Goal: Information Seeking & Learning: Learn about a topic

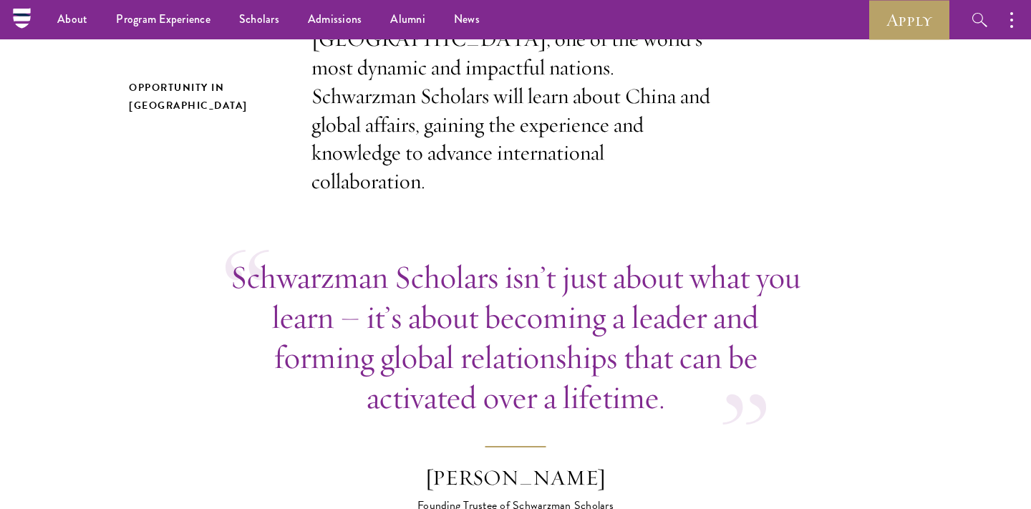
scroll to position [434, 0]
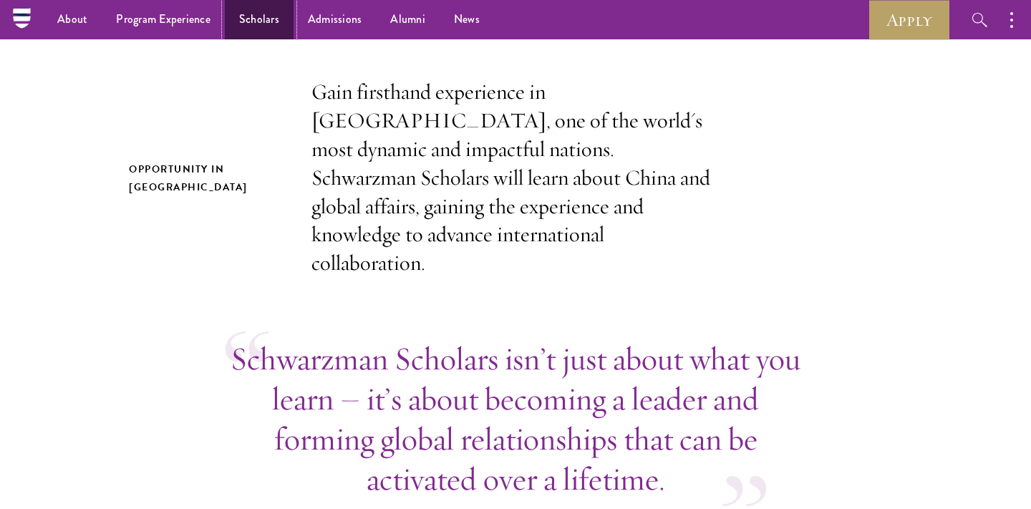
click at [251, 19] on link "Scholars" at bounding box center [259, 19] width 69 height 39
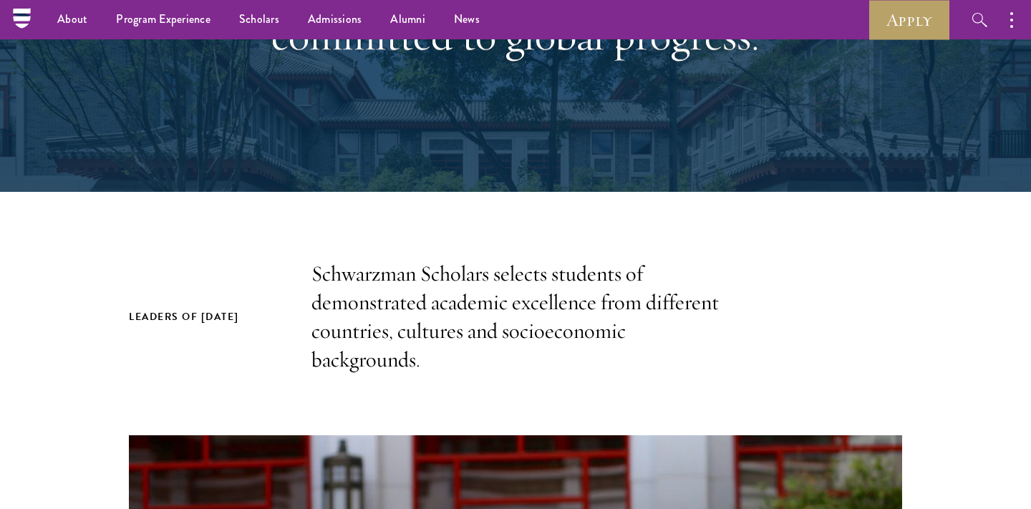
scroll to position [150, 0]
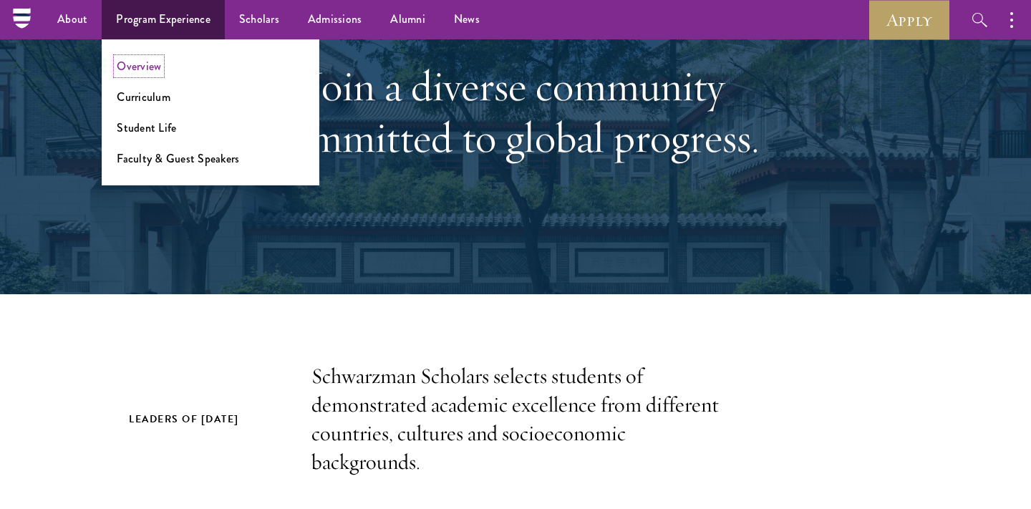
click at [121, 67] on link "Overview" at bounding box center [139, 66] width 44 height 16
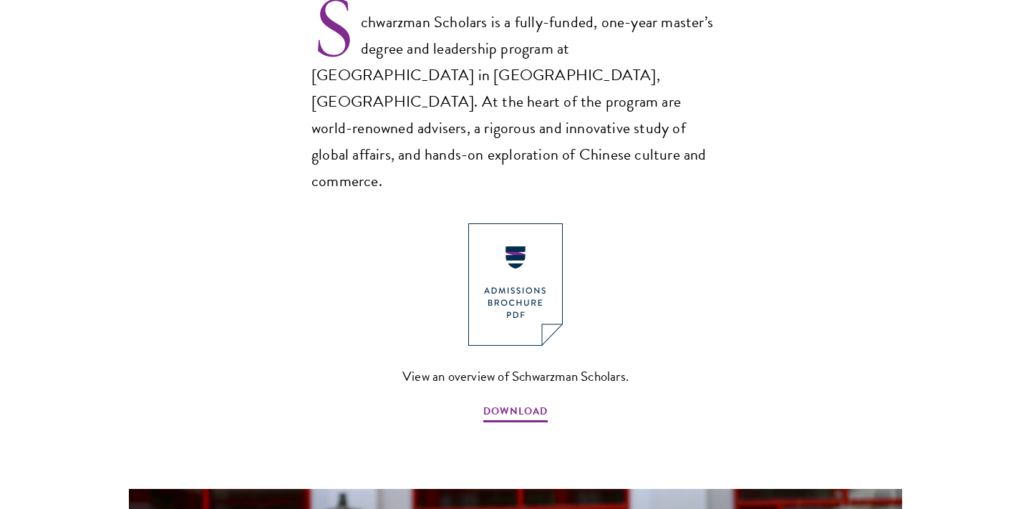
scroll to position [1001, 0]
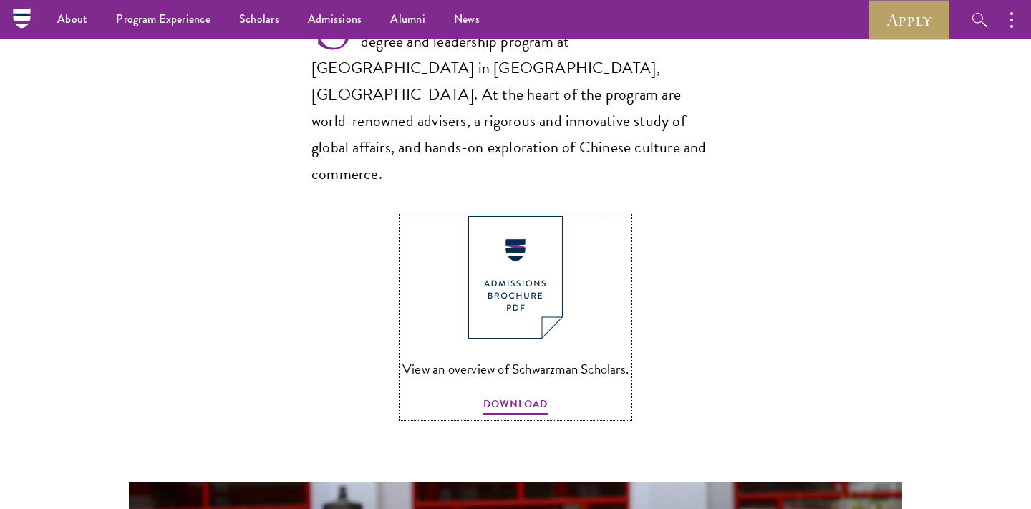
click at [490, 224] on img at bounding box center [515, 277] width 95 height 122
